Goal: Information Seeking & Learning: Learn about a topic

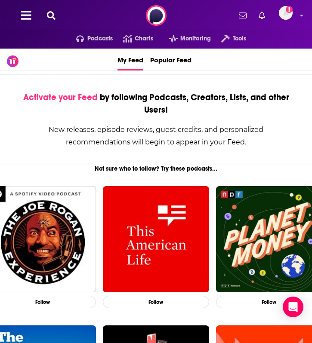
click at [55, 15] on icon at bounding box center [51, 15] width 9 height 9
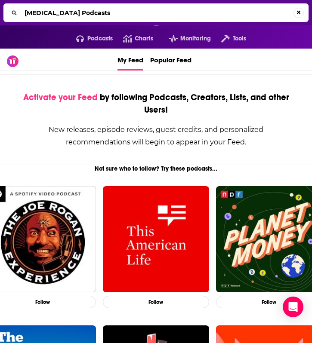
type input "[MEDICAL_DATA] Podcasts"
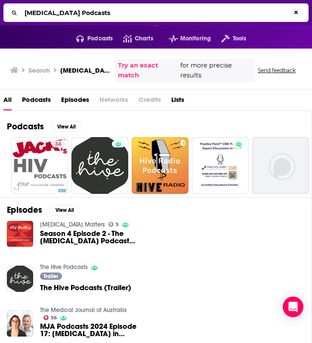
click at [49, 221] on link "[MEDICAL_DATA] Matters" at bounding box center [72, 224] width 65 height 7
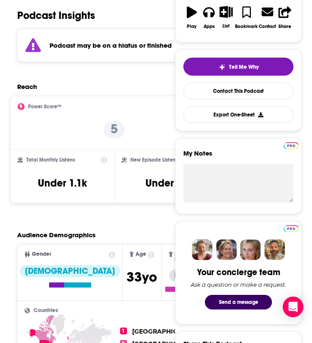
scroll to position [115, 0]
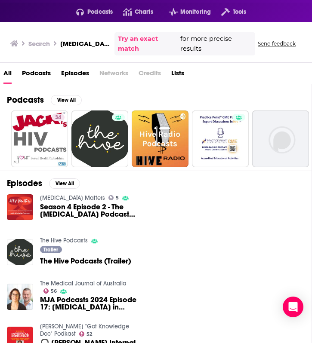
scroll to position [16, 0]
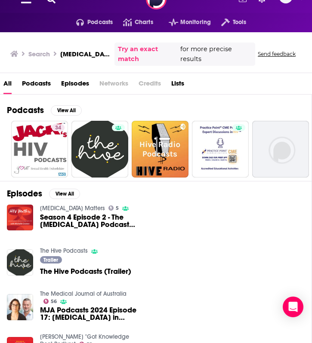
click at [74, 214] on span "Season 4 Episode 2 - The [MEDICAL_DATA] Podcasts Mash-up with the [MEDICAL_DATA…" at bounding box center [89, 221] width 98 height 15
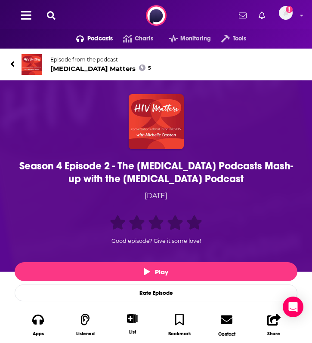
click at [16, 66] on link "Episode from the podcast [MEDICAL_DATA] Matters 5" at bounding box center [155, 64] width 291 height 21
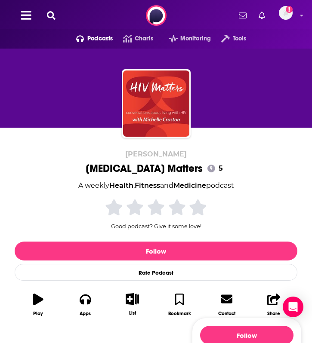
click at [26, 19] on icon at bounding box center [26, 15] width 10 height 9
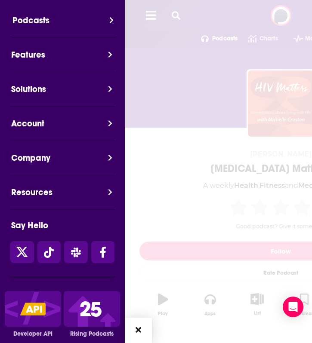
click at [37, 20] on button "Podcasts" at bounding box center [66, 26] width 125 height 24
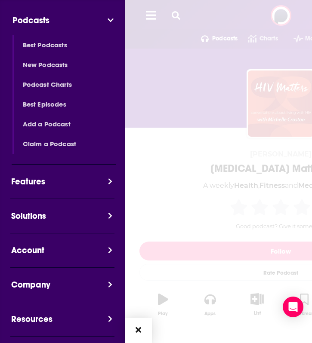
click at [108, 18] on button "Podcasts" at bounding box center [66, 26] width 125 height 24
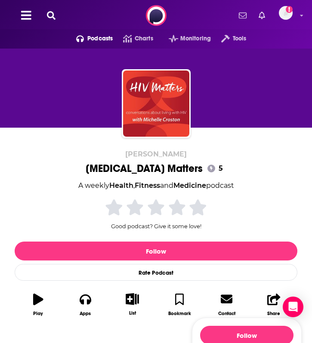
click at [52, 15] on icon at bounding box center [51, 15] width 9 height 9
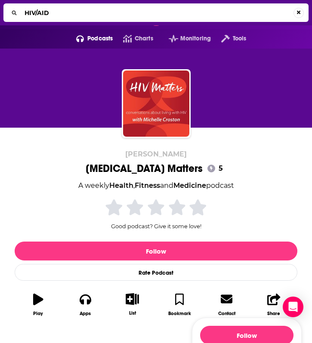
type input "HIV/AIDS"
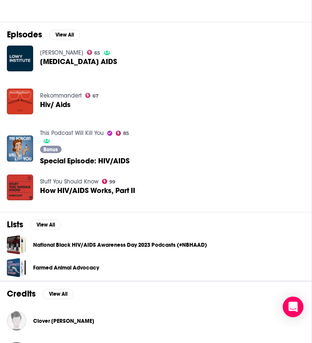
scroll to position [165, 0]
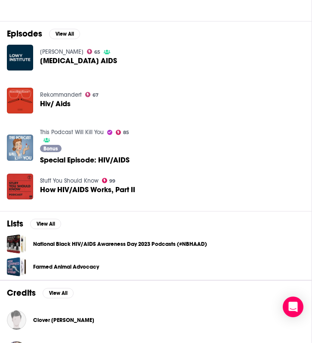
click at [26, 148] on img "Special Episode: HIV/AIDS" at bounding box center [20, 148] width 26 height 26
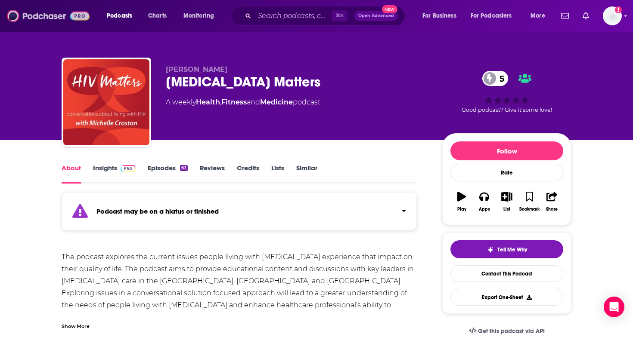
click at [54, 14] on img at bounding box center [48, 16] width 83 height 16
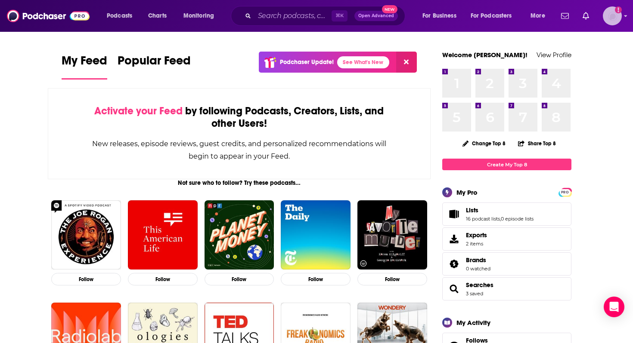
click at [312, 12] on img "Logged in as CommsPodchaser" at bounding box center [611, 15] width 19 height 19
click at [130, 15] on span "Podcasts" at bounding box center [119, 16] width 25 height 12
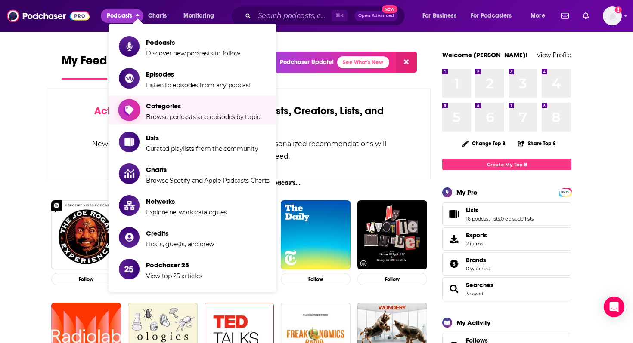
click at [157, 114] on span "Browse podcasts and episodes by topic" at bounding box center [203, 117] width 114 height 8
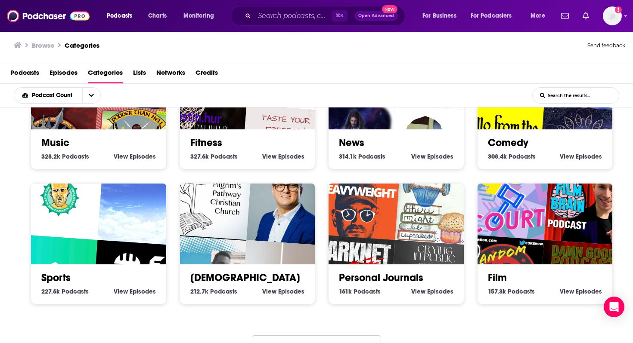
scroll to position [367, 0]
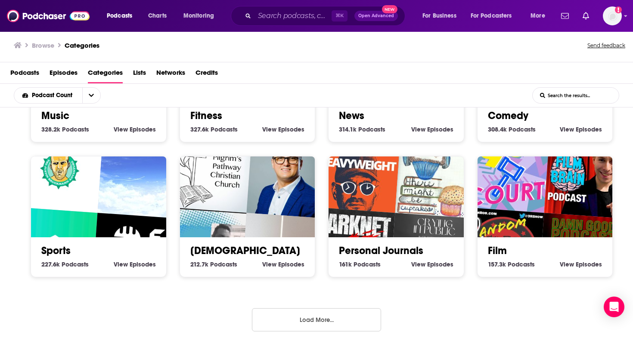
click at [280, 324] on button "Load More..." at bounding box center [316, 320] width 129 height 23
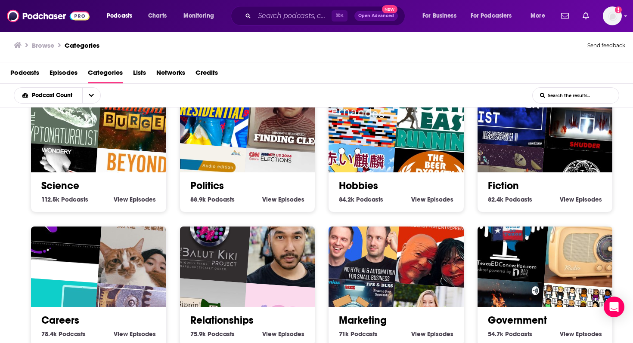
scroll to position [830, 0]
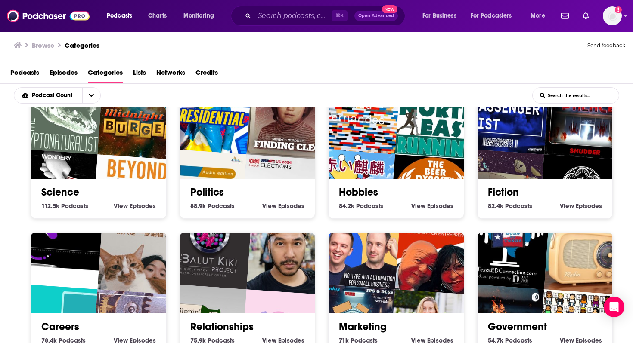
click at [131, 168] on img "Beyond Blathers" at bounding box center [135, 197] width 86 height 86
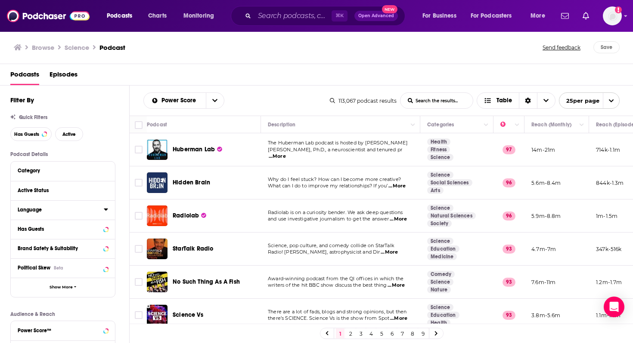
scroll to position [7, 0]
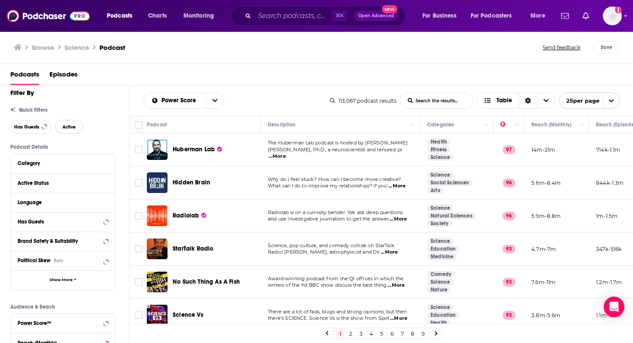
click at [77, 127] on button "Active" at bounding box center [69, 127] width 28 height 14
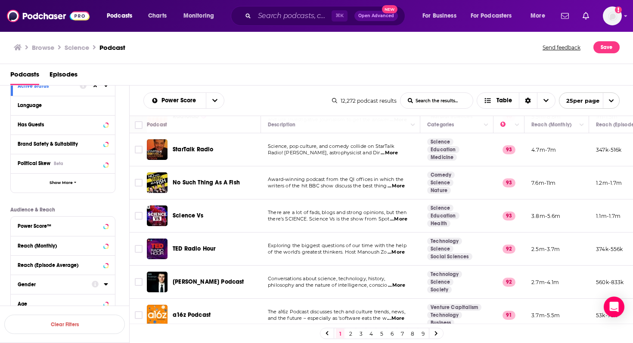
scroll to position [96, 0]
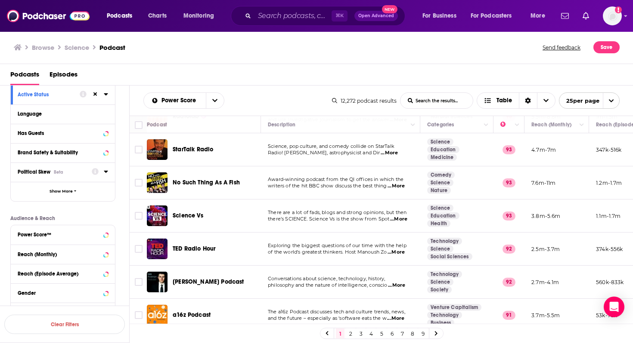
click at [106, 171] on icon at bounding box center [106, 171] width 4 height 7
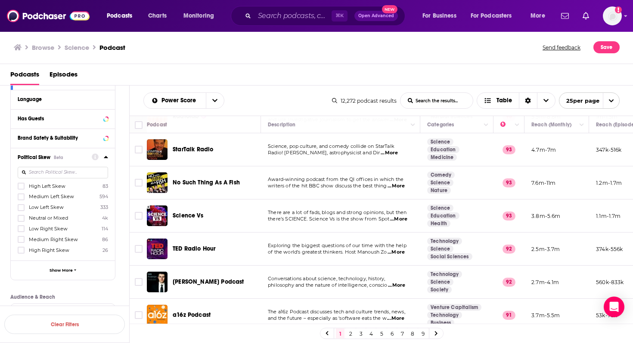
scroll to position [111, 0]
click at [62, 184] on span "High Left Skew" at bounding box center [47, 185] width 37 height 6
click at [21, 188] on input "multiSelectOption-Strong_Left-0" at bounding box center [21, 188] width 0 height 0
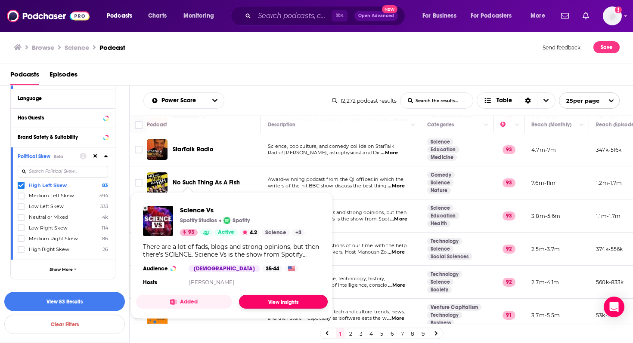
click at [282, 303] on link "View Insights" at bounding box center [283, 302] width 89 height 14
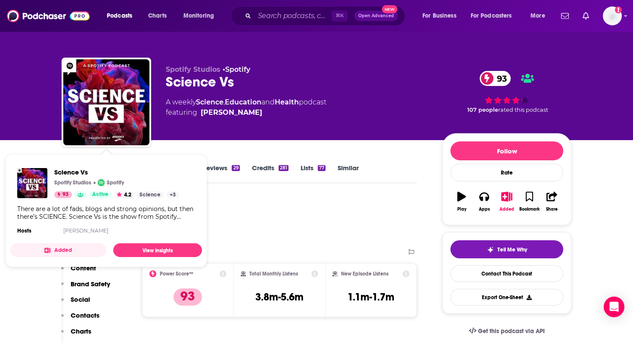
click at [96, 216] on div "There are a lot of fads, blogs and strong opinions, but then there’s SCIENCE. S…" at bounding box center [106, 212] width 178 height 15
click at [109, 208] on div "There are a lot of fads, blogs and strong opinions, but then there’s SCIENCE. S…" at bounding box center [106, 212] width 178 height 15
click at [155, 215] on div "There are a lot of fads, blogs and strong opinions, but then there’s SCIENCE. S…" at bounding box center [106, 212] width 178 height 15
click at [155, 253] on link "View Insights" at bounding box center [157, 251] width 89 height 14
click at [244, 209] on div "Podcast Insights" at bounding box center [236, 220] width 348 height 44
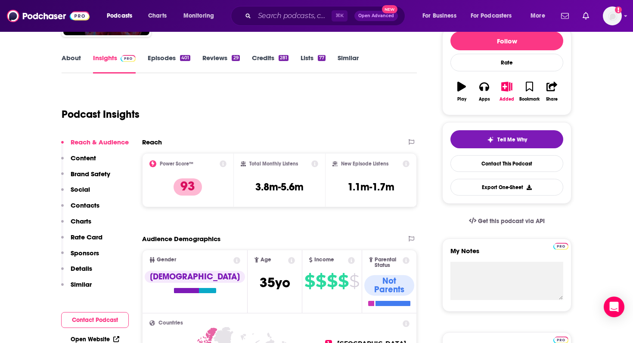
click at [89, 269] on p "Details" at bounding box center [82, 269] width 22 height 8
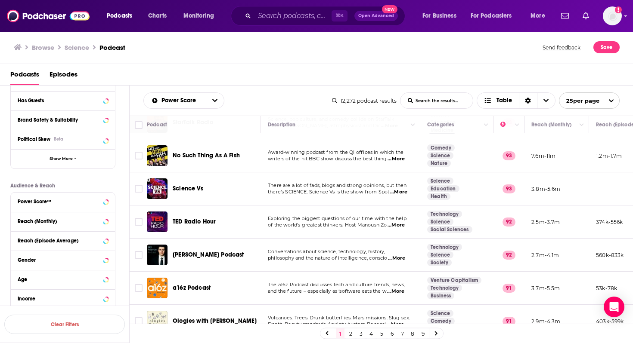
scroll to position [150, 0]
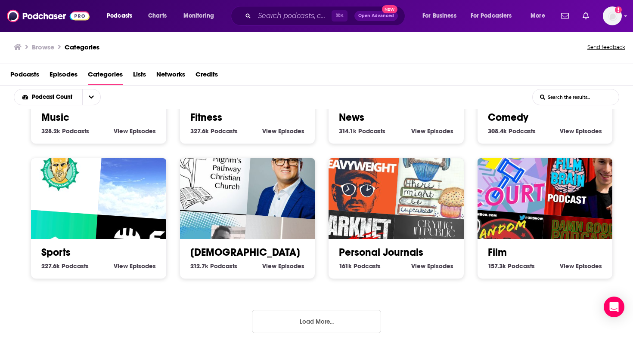
scroll to position [2, 0]
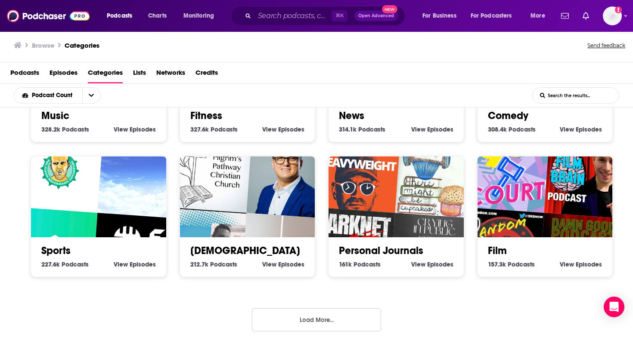
click at [312, 314] on button "Load More..." at bounding box center [316, 320] width 129 height 23
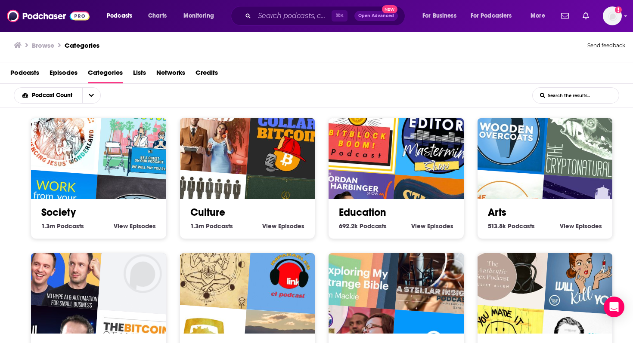
scroll to position [0, 0]
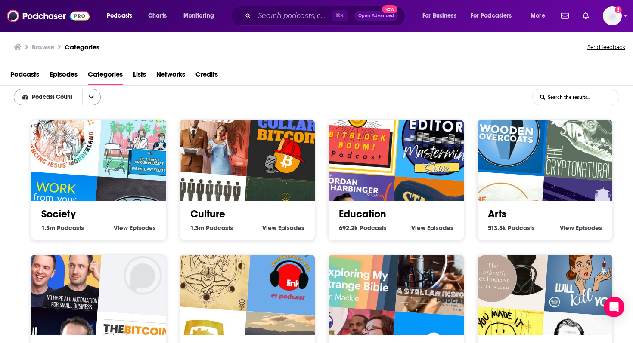
click at [88, 96] on button "open menu" at bounding box center [91, 96] width 18 height 15
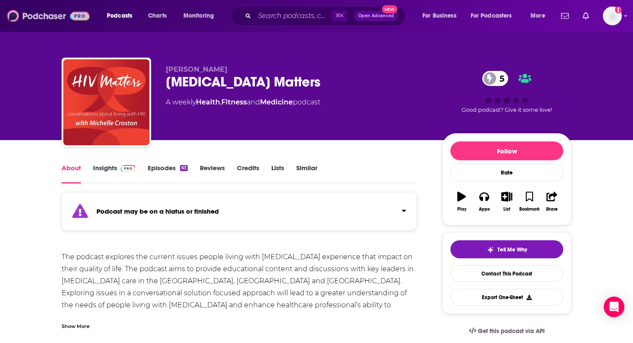
click at [46, 20] on img at bounding box center [48, 16] width 83 height 16
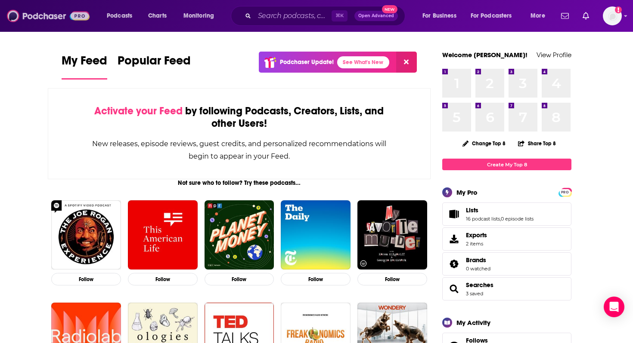
click at [49, 11] on img at bounding box center [48, 16] width 83 height 16
click at [48, 20] on img at bounding box center [48, 16] width 83 height 16
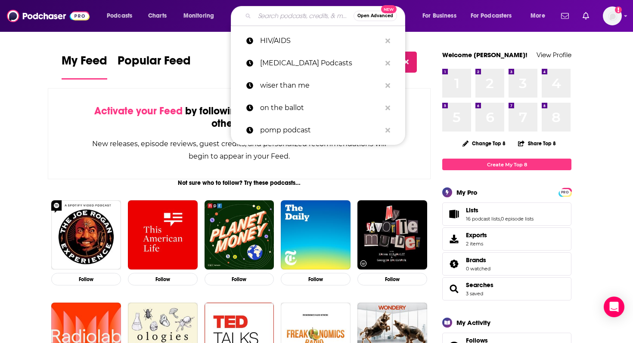
click at [281, 11] on input "Search podcasts, credits, & more..." at bounding box center [303, 16] width 99 height 14
click at [53, 15] on img at bounding box center [48, 16] width 83 height 16
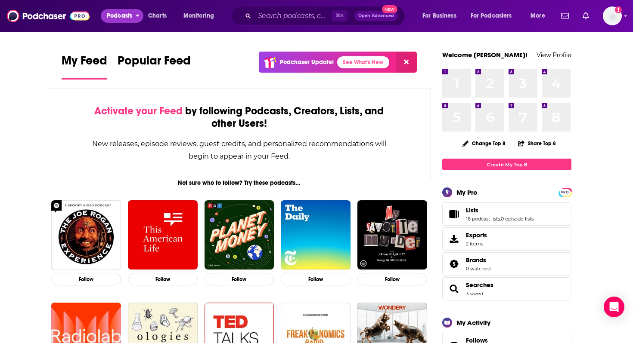
click at [123, 18] on span "Podcasts" at bounding box center [119, 16] width 25 height 12
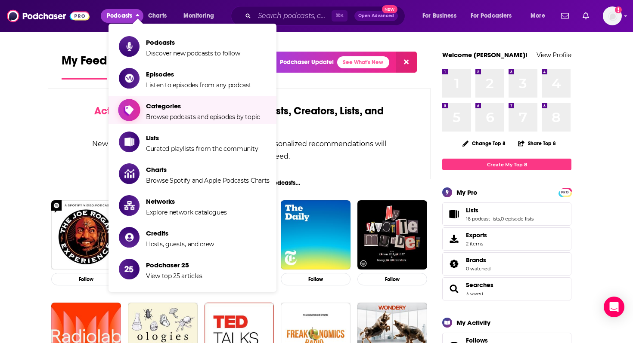
click at [163, 110] on span "Categories" at bounding box center [203, 106] width 114 height 8
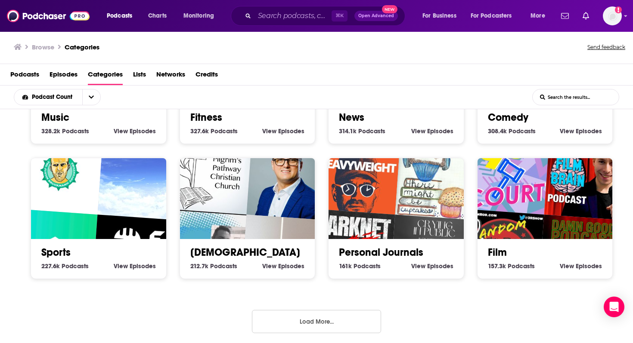
scroll to position [2, 0]
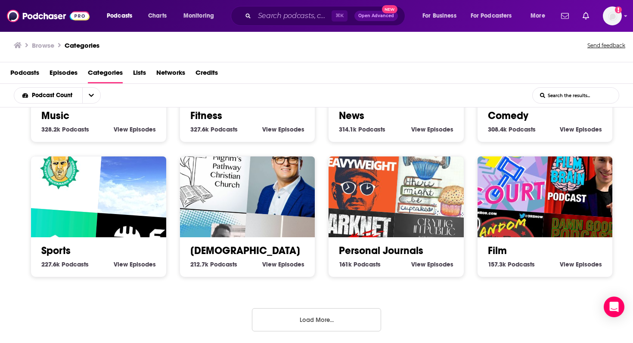
click at [298, 324] on button "Load More..." at bounding box center [316, 320] width 129 height 23
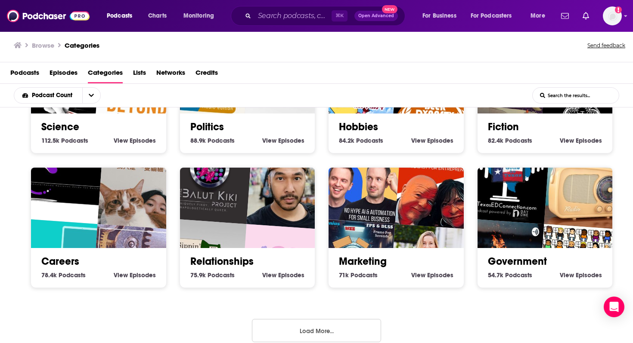
scroll to position [905, 0]
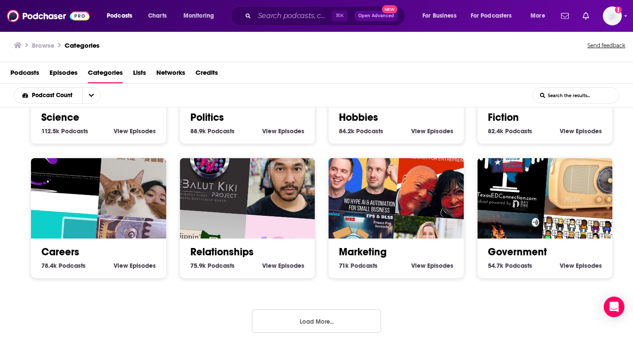
click at [306, 313] on button "Load More..." at bounding box center [316, 321] width 129 height 23
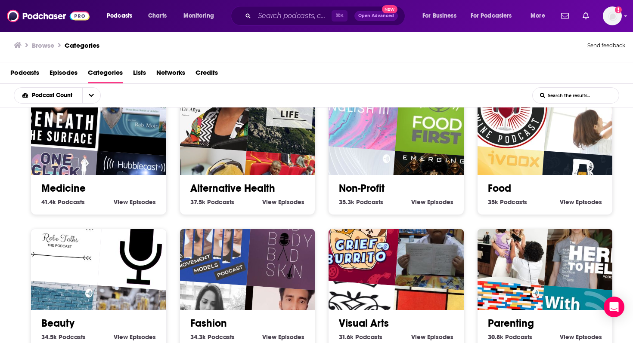
scroll to position [1443, 0]
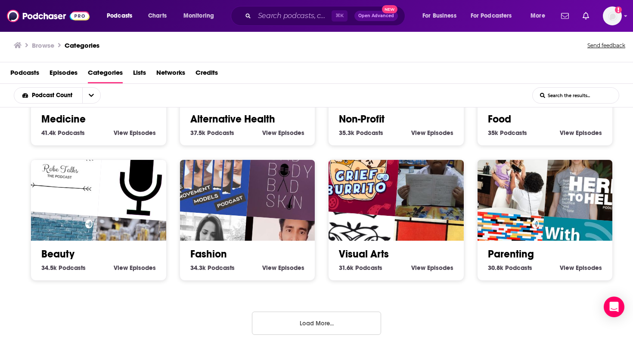
click at [311, 319] on button "Load More..." at bounding box center [316, 323] width 129 height 23
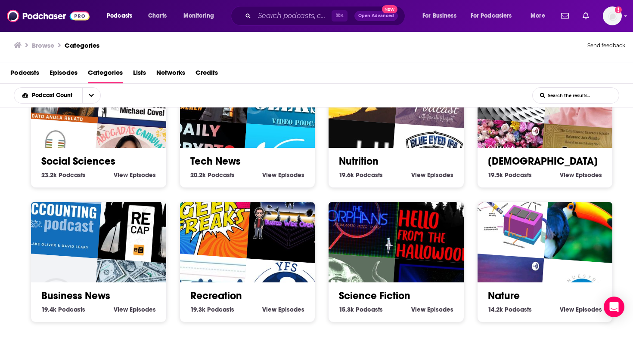
scroll to position [1981, 0]
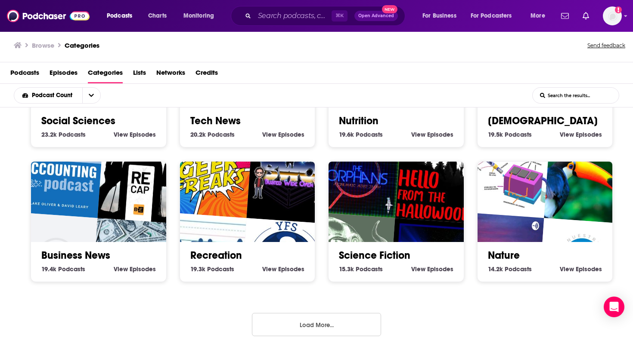
click at [312, 318] on button "Load More..." at bounding box center [316, 324] width 129 height 23
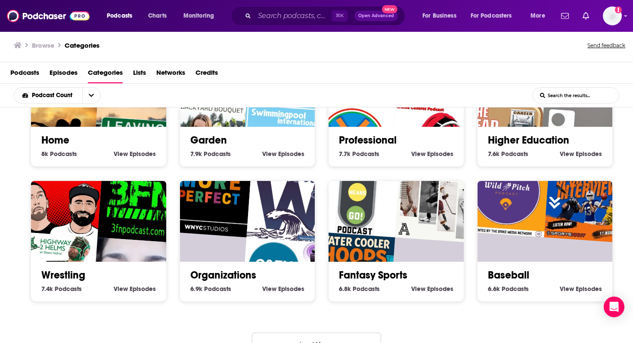
scroll to position [2507, 0]
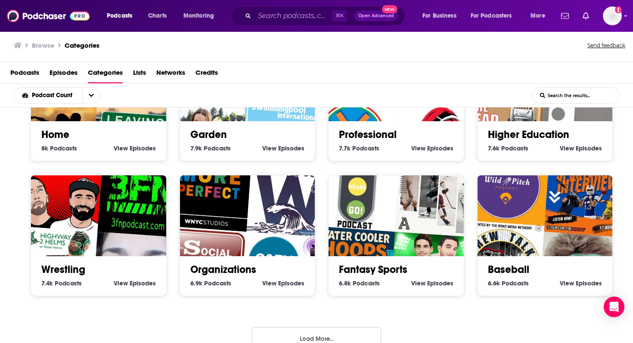
click at [312, 335] on button "Load More..." at bounding box center [316, 338] width 129 height 23
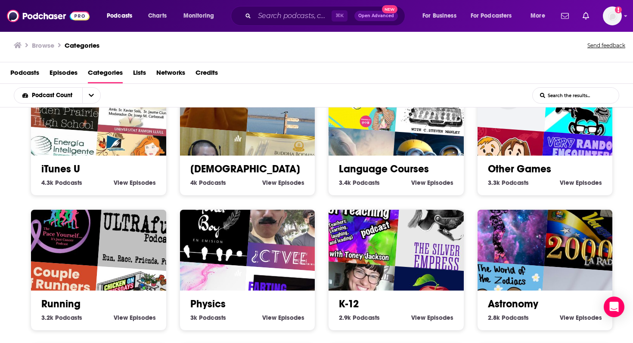
scroll to position [2916, 0]
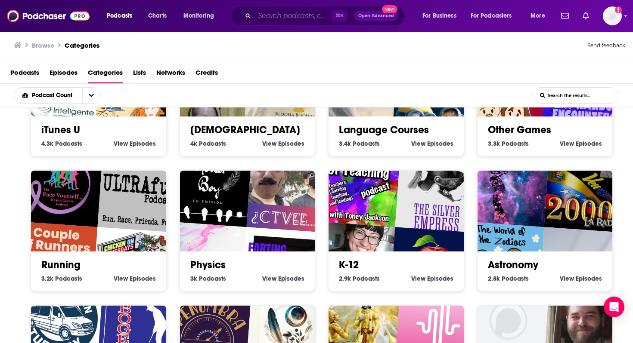
click at [281, 16] on input "Search podcasts, credits, & more..." at bounding box center [292, 16] width 77 height 14
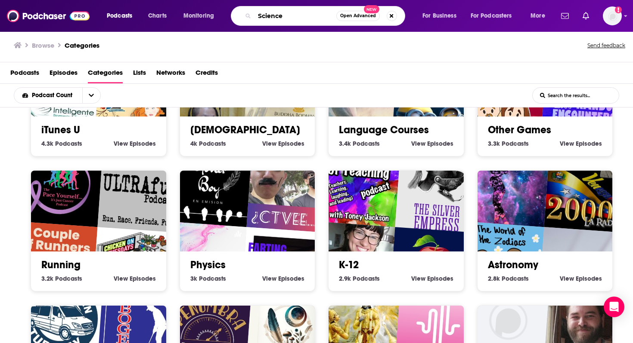
type input "Science"
